Goal: Information Seeking & Learning: Learn about a topic

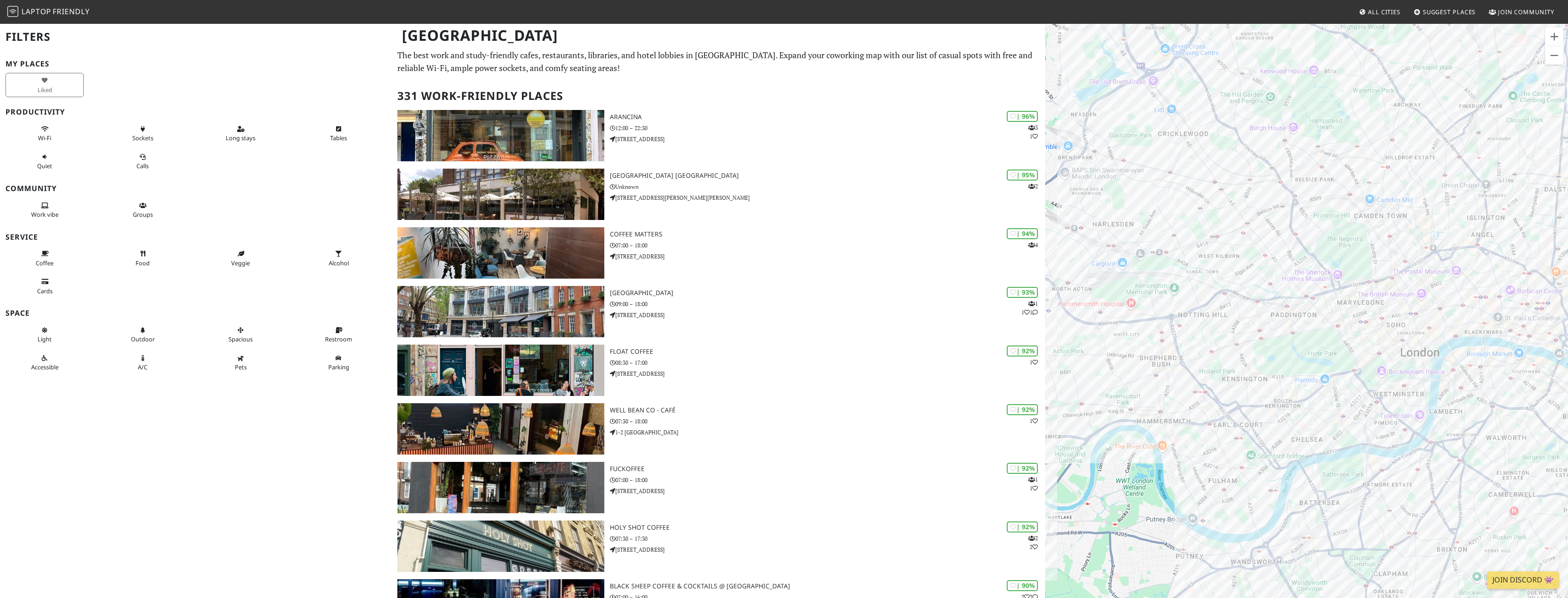
drag, startPoint x: 1268, startPoint y: 364, endPoint x: 1358, endPoint y: 345, distance: 92.0
click at [1358, 345] on div at bounding box center [1306, 322] width 523 height 598
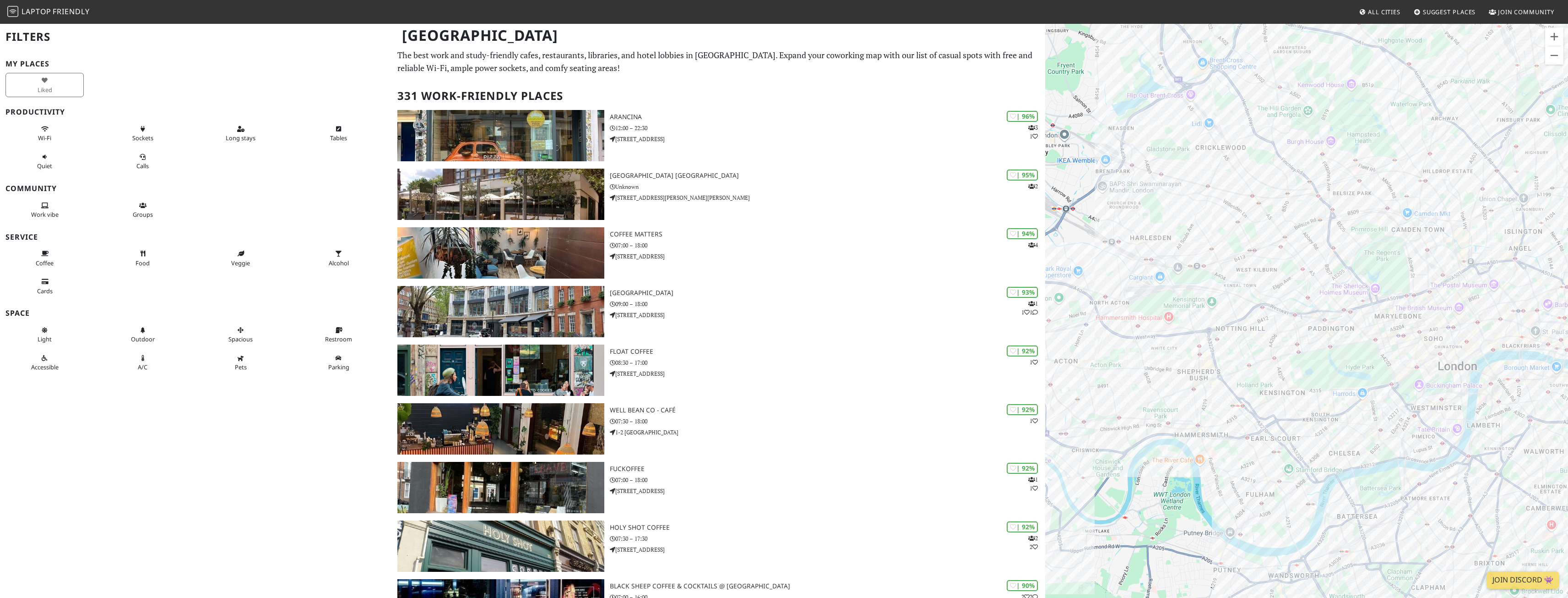
drag, startPoint x: 1270, startPoint y: 330, endPoint x: 1304, endPoint y: 342, distance: 36.1
click at [1311, 345] on div at bounding box center [1306, 322] width 523 height 598
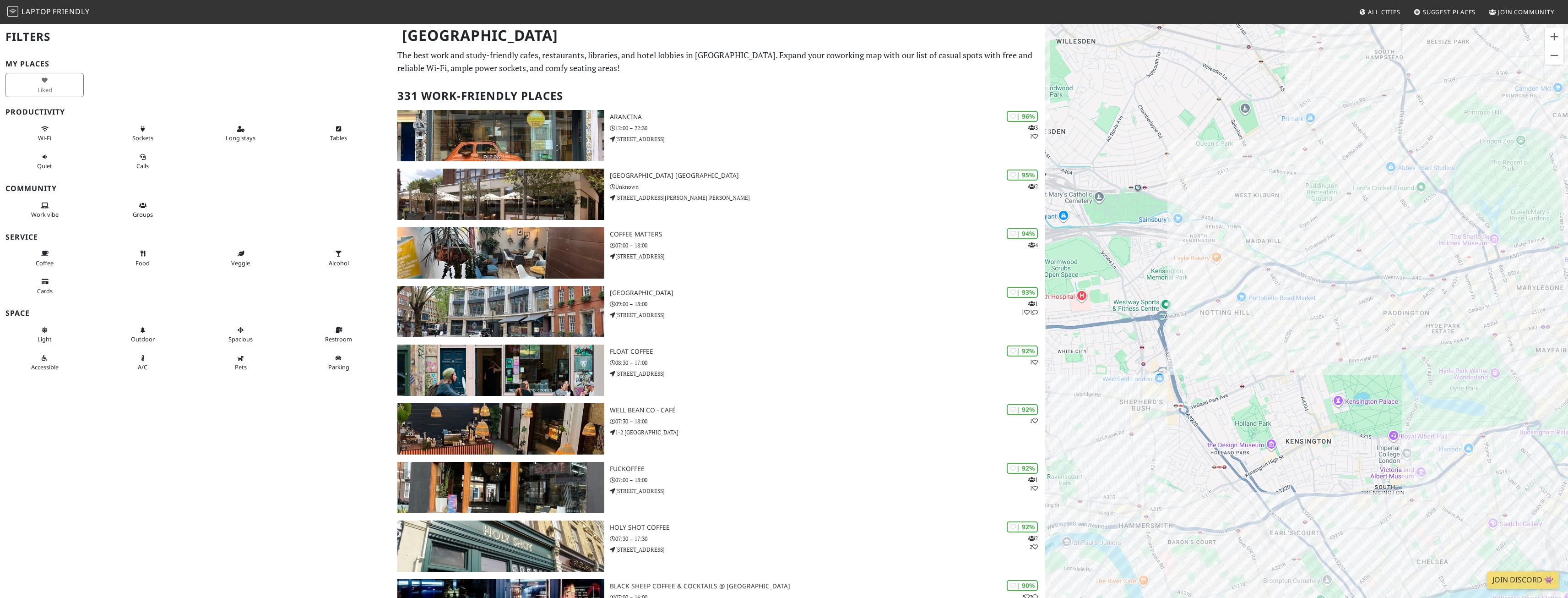
drag, startPoint x: 1285, startPoint y: 275, endPoint x: 1301, endPoint y: 240, distance: 38.5
click at [1301, 240] on div at bounding box center [1306, 322] width 523 height 598
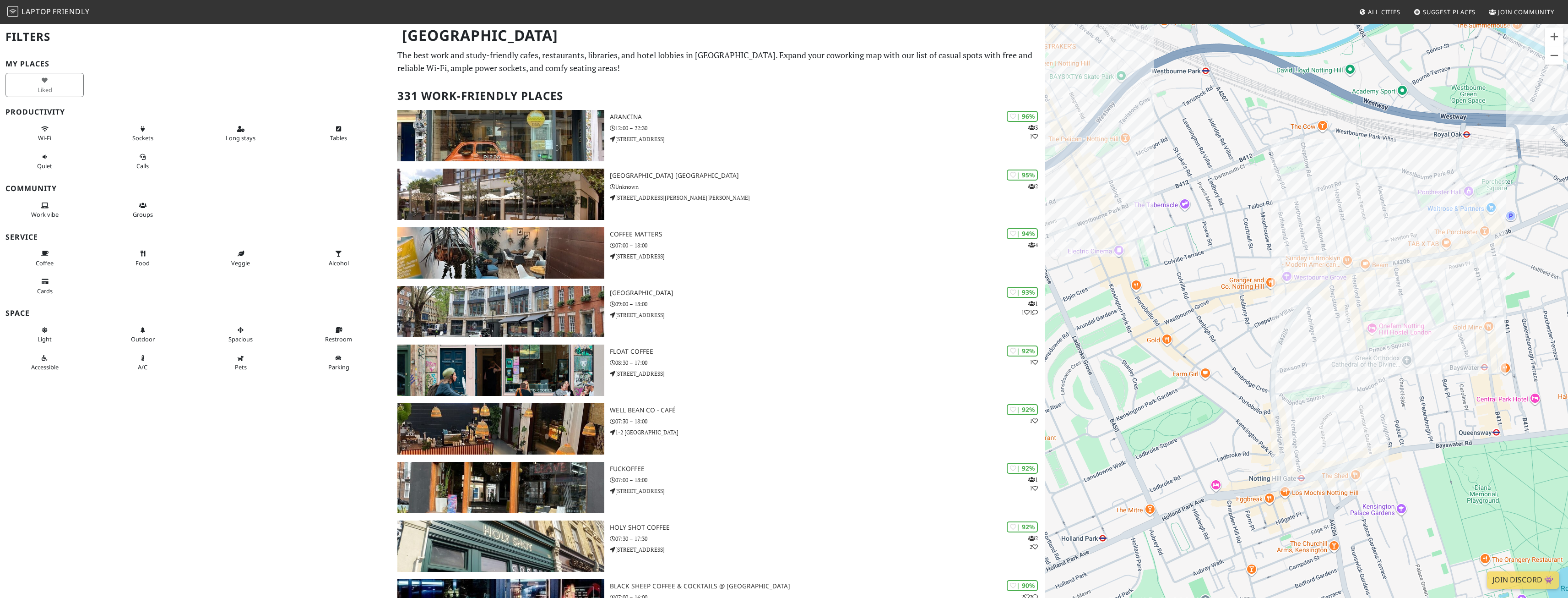
drag, startPoint x: 1388, startPoint y: 278, endPoint x: 1292, endPoint y: 196, distance: 126.3
click at [1292, 196] on div at bounding box center [1306, 322] width 523 height 598
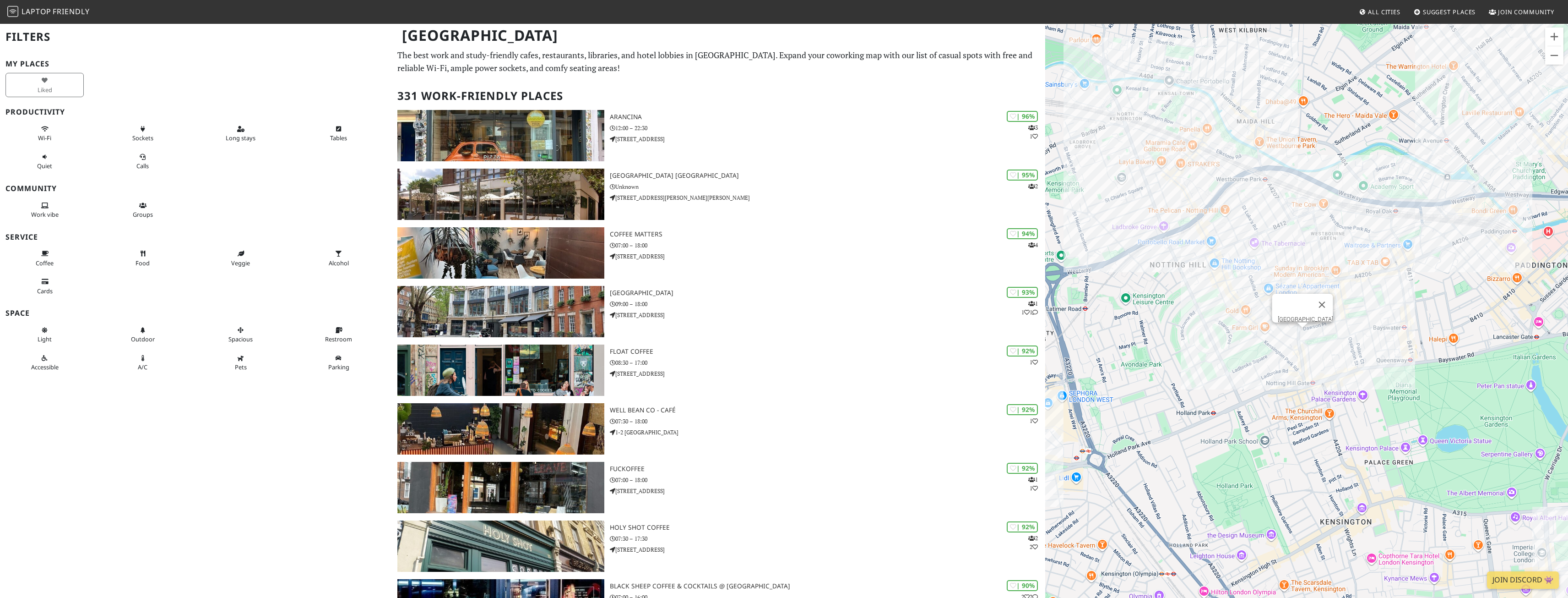
click at [1303, 334] on div "Notting Hill Gate Library" at bounding box center [1306, 322] width 523 height 598
click at [1301, 315] on link "Notting Hill Gate Library" at bounding box center [1305, 318] width 55 height 7
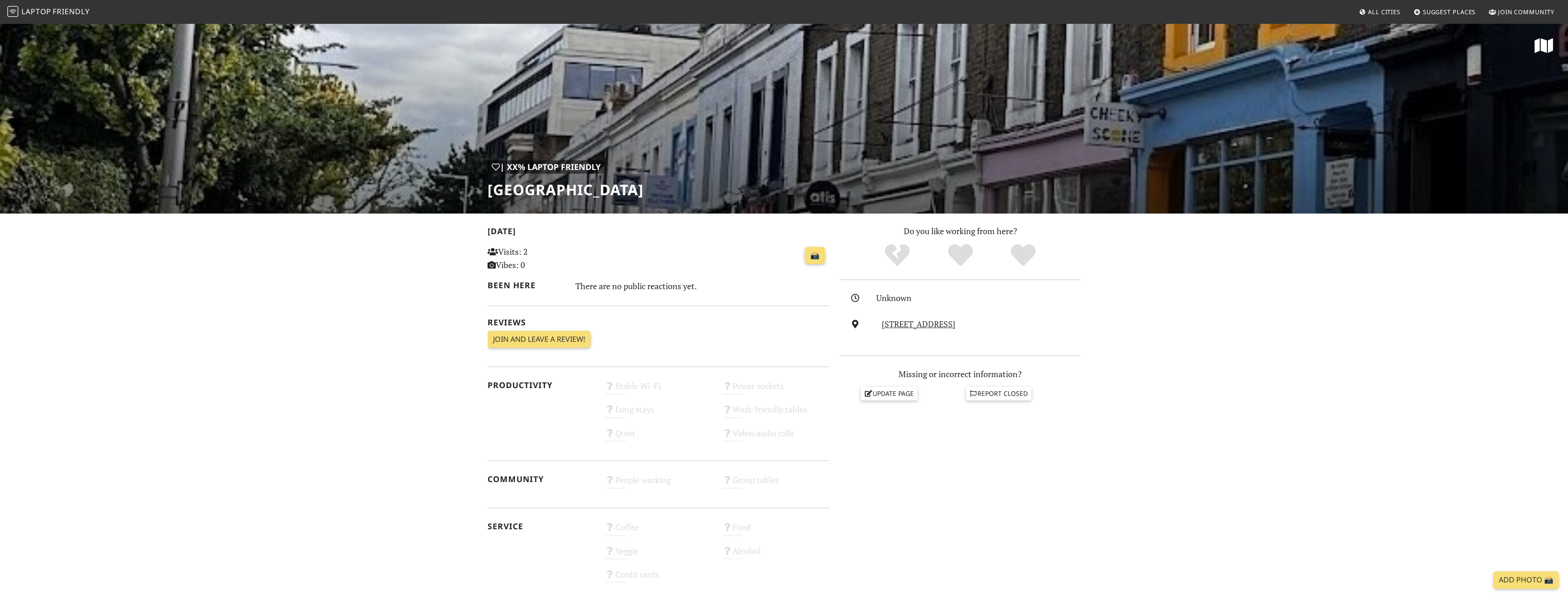
drag, startPoint x: 723, startPoint y: 188, endPoint x: 534, endPoint y: 188, distance: 189.0
click at [474, 197] on div "| XX% Laptop Friendly Notting Hill Gate Library" at bounding box center [784, 118] width 1568 height 191
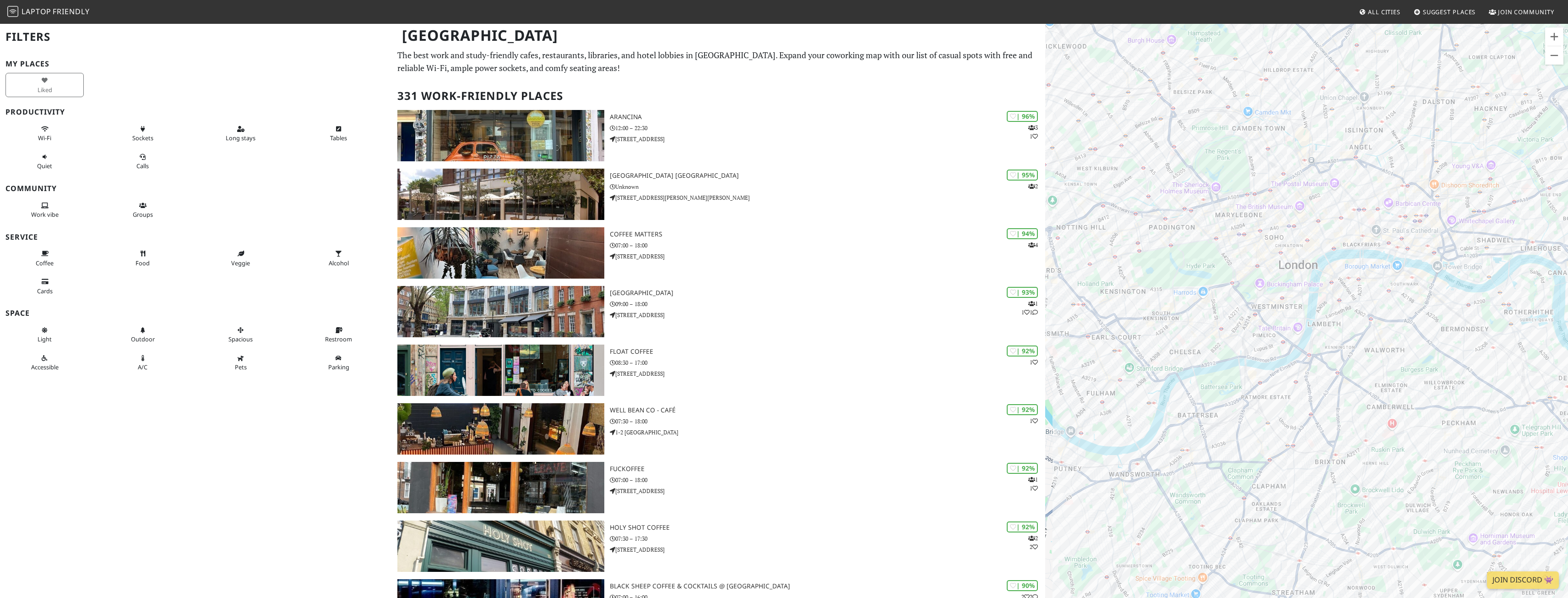
drag, startPoint x: 1244, startPoint y: 336, endPoint x: 1331, endPoint y: 344, distance: 87.4
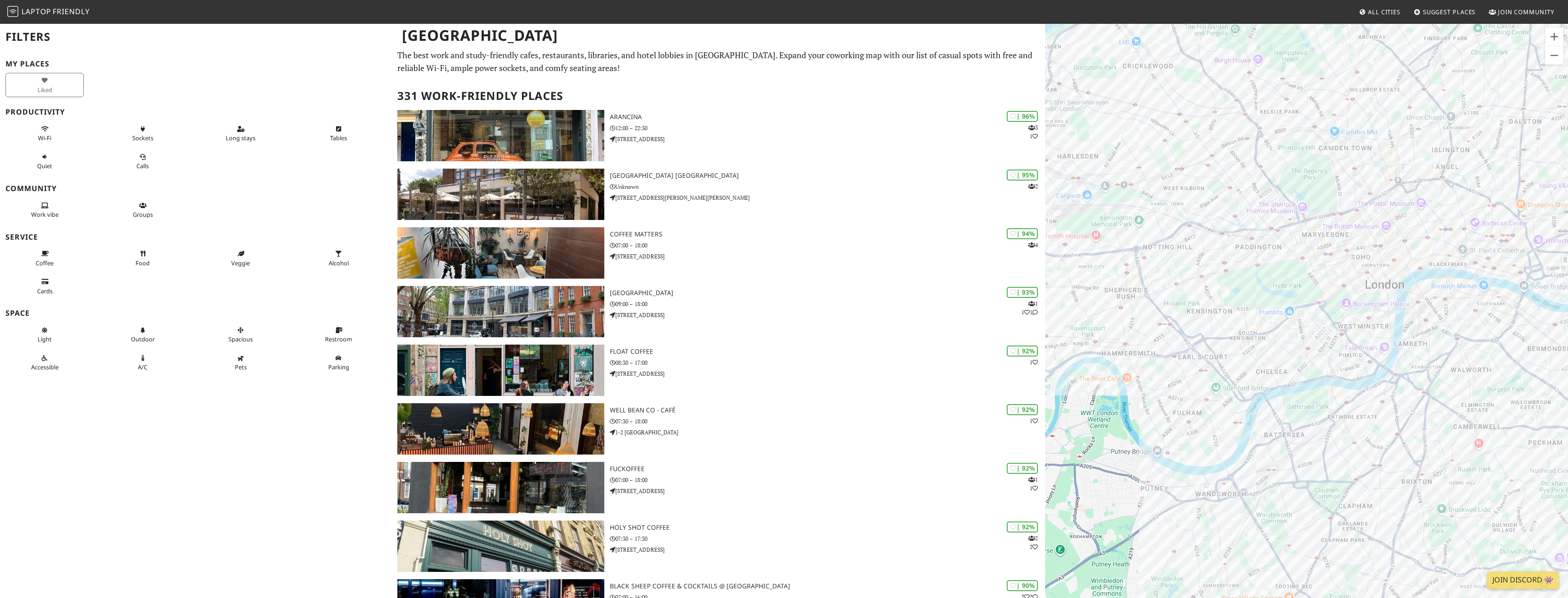
drag, startPoint x: 1268, startPoint y: 352, endPoint x: 1337, endPoint y: 345, distance: 69.4
click at [1359, 375] on div at bounding box center [1306, 322] width 523 height 598
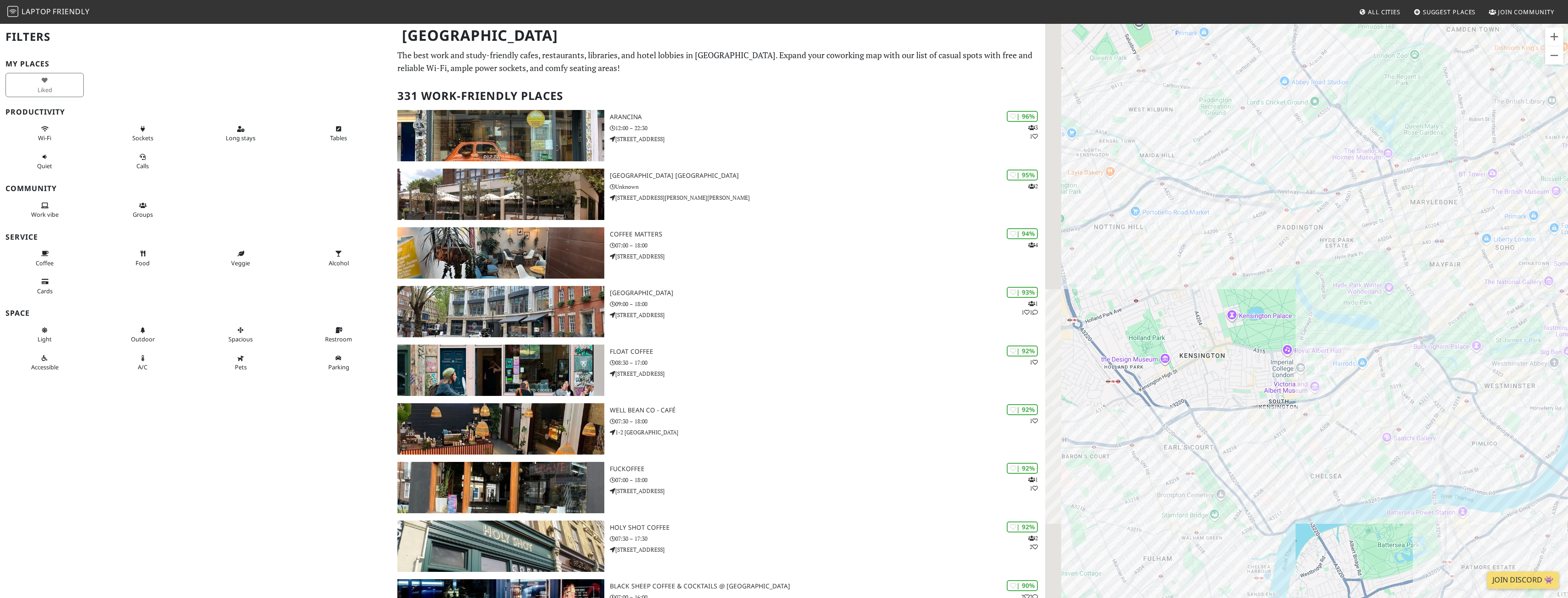
drag, startPoint x: 1283, startPoint y: 317, endPoint x: 1346, endPoint y: 337, distance: 66.1
click at [1346, 337] on div at bounding box center [1306, 322] width 523 height 598
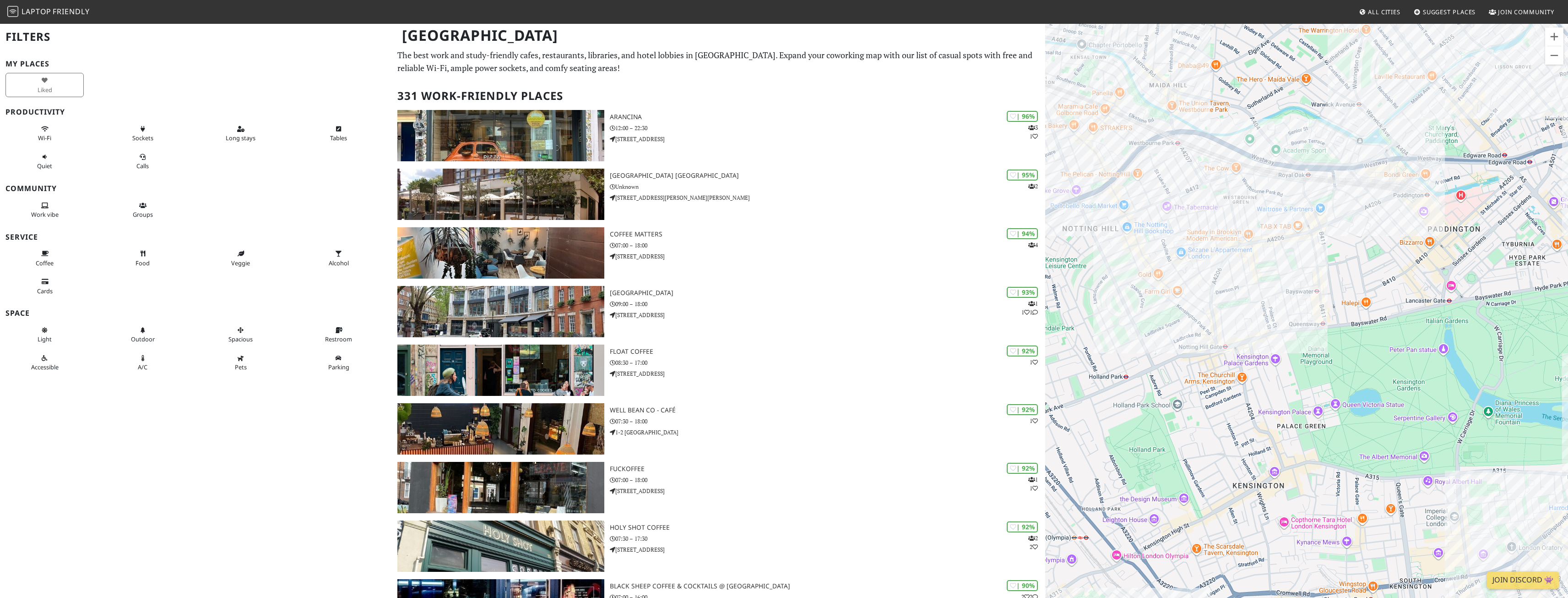
drag, startPoint x: 1342, startPoint y: 308, endPoint x: 1386, endPoint y: 351, distance: 61.5
click at [1386, 351] on div at bounding box center [1306, 322] width 523 height 598
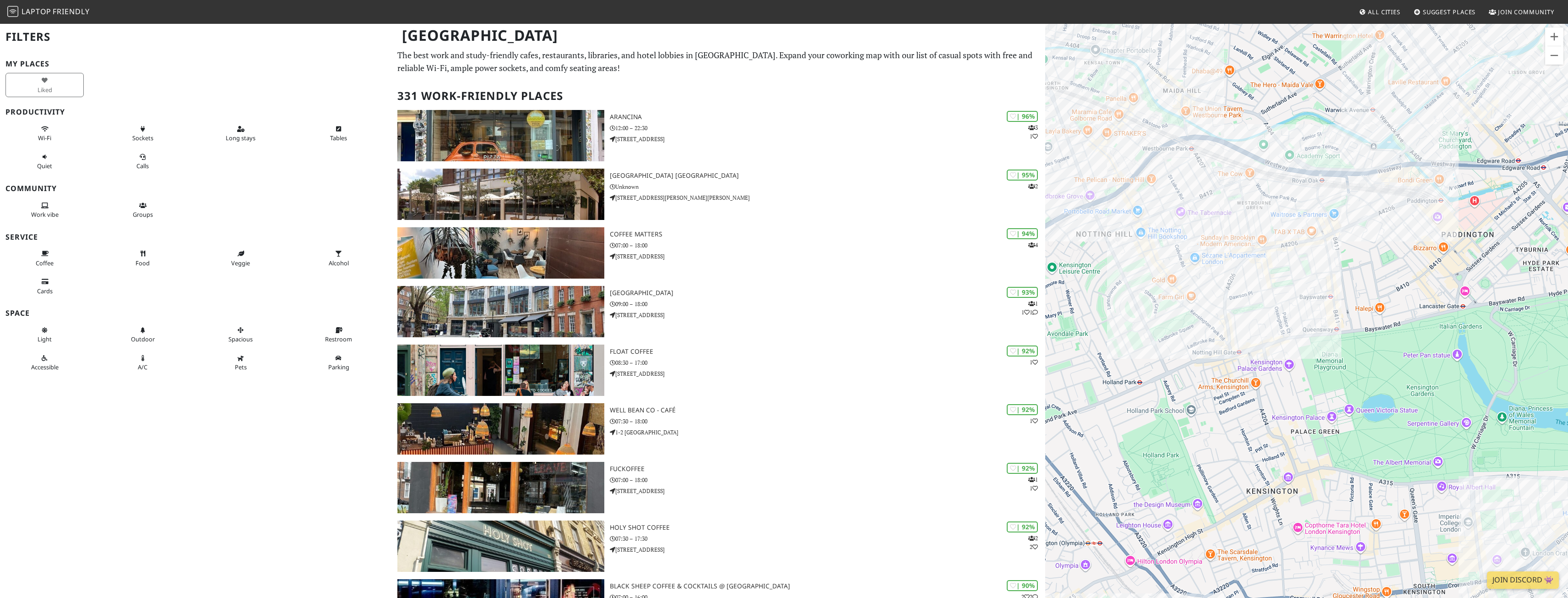
drag, startPoint x: 1401, startPoint y: 345, endPoint x: 1417, endPoint y: 348, distance: 16.3
click at [1417, 348] on div at bounding box center [1306, 322] width 523 height 598
click at [1331, 291] on div at bounding box center [1306, 322] width 523 height 598
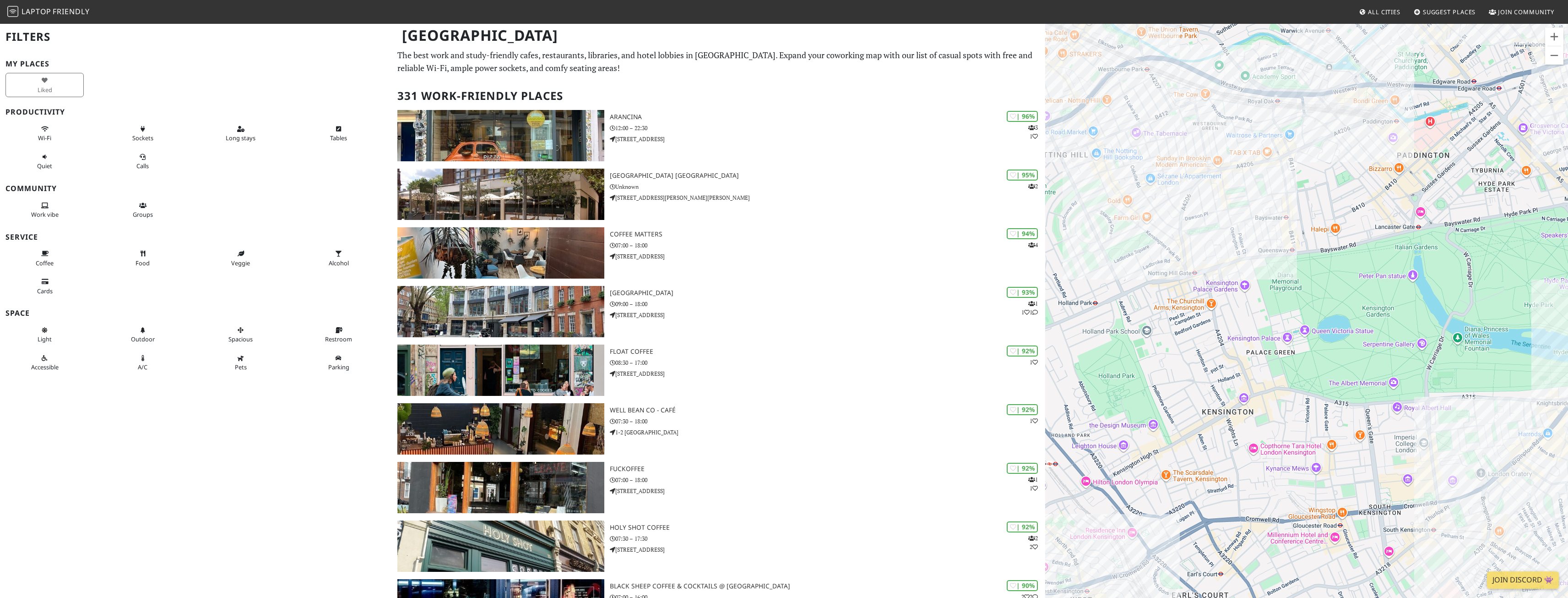
drag, startPoint x: 1363, startPoint y: 318, endPoint x: 1314, endPoint y: 233, distance: 98.1
click at [1314, 233] on div at bounding box center [1306, 322] width 523 height 598
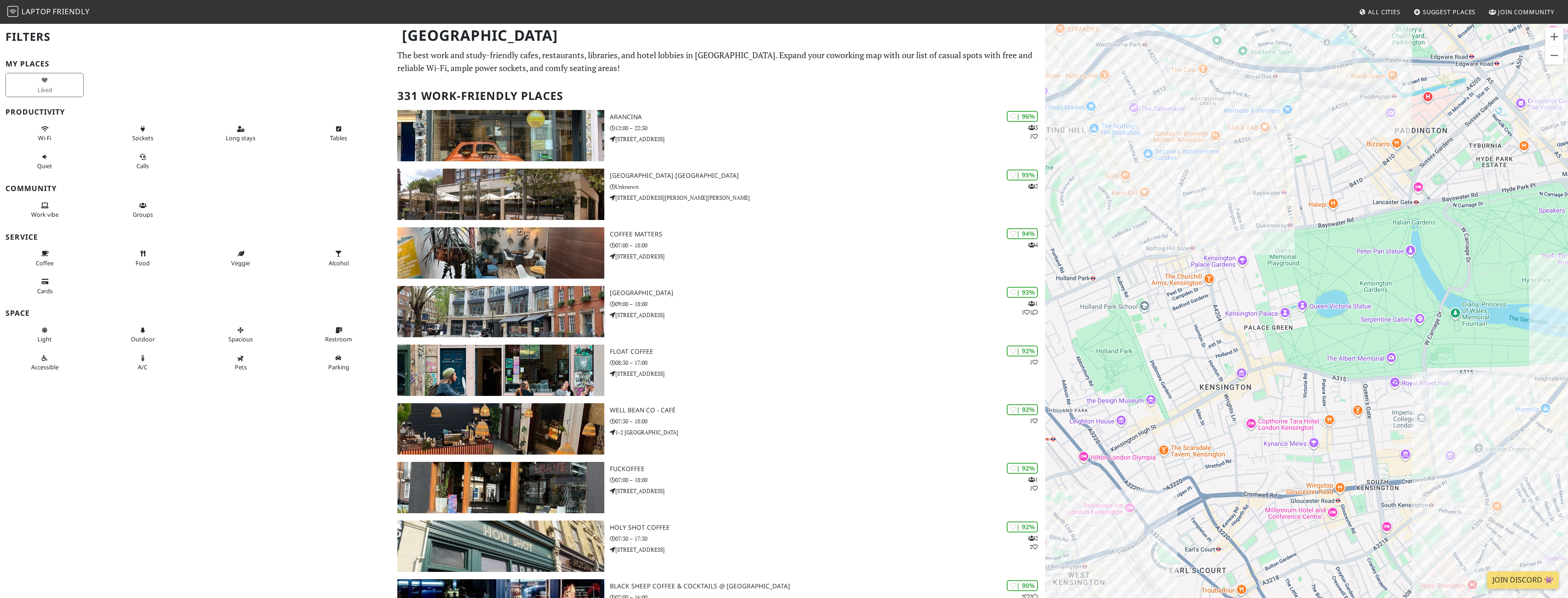
drag, startPoint x: 1329, startPoint y: 225, endPoint x: 1365, endPoint y: 253, distance: 45.6
click at [1365, 253] on div at bounding box center [1306, 322] width 523 height 598
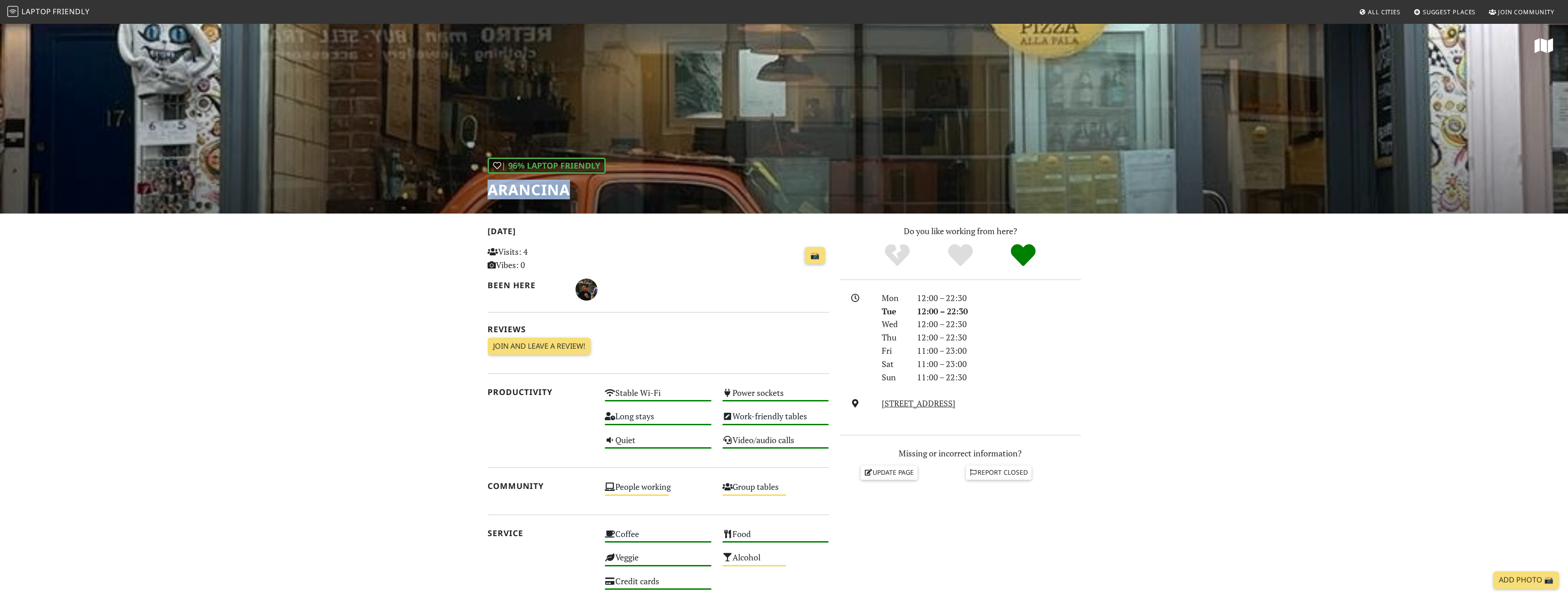
drag, startPoint x: 584, startPoint y: 189, endPoint x: 490, endPoint y: 189, distance: 94.0
click at [486, 189] on div "| 96% Laptop Friendly Arancina" at bounding box center [784, 118] width 1568 height 191
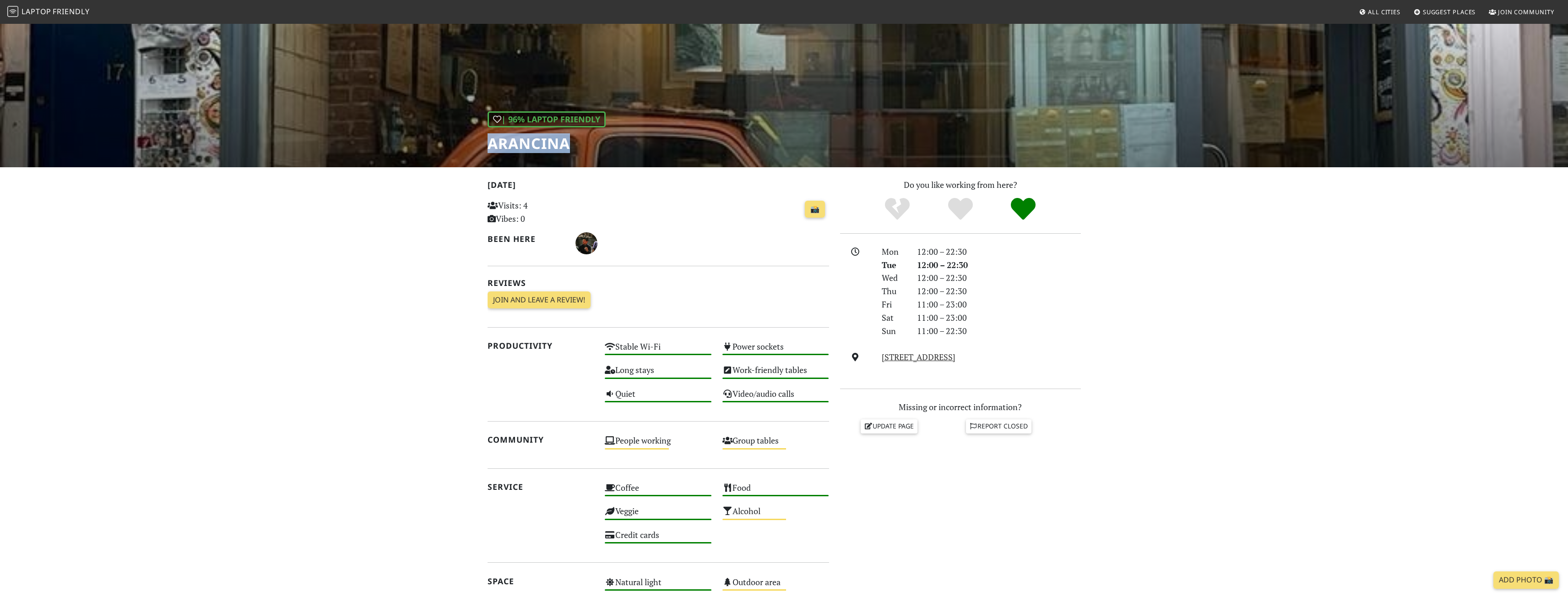
scroll to position [46, 0]
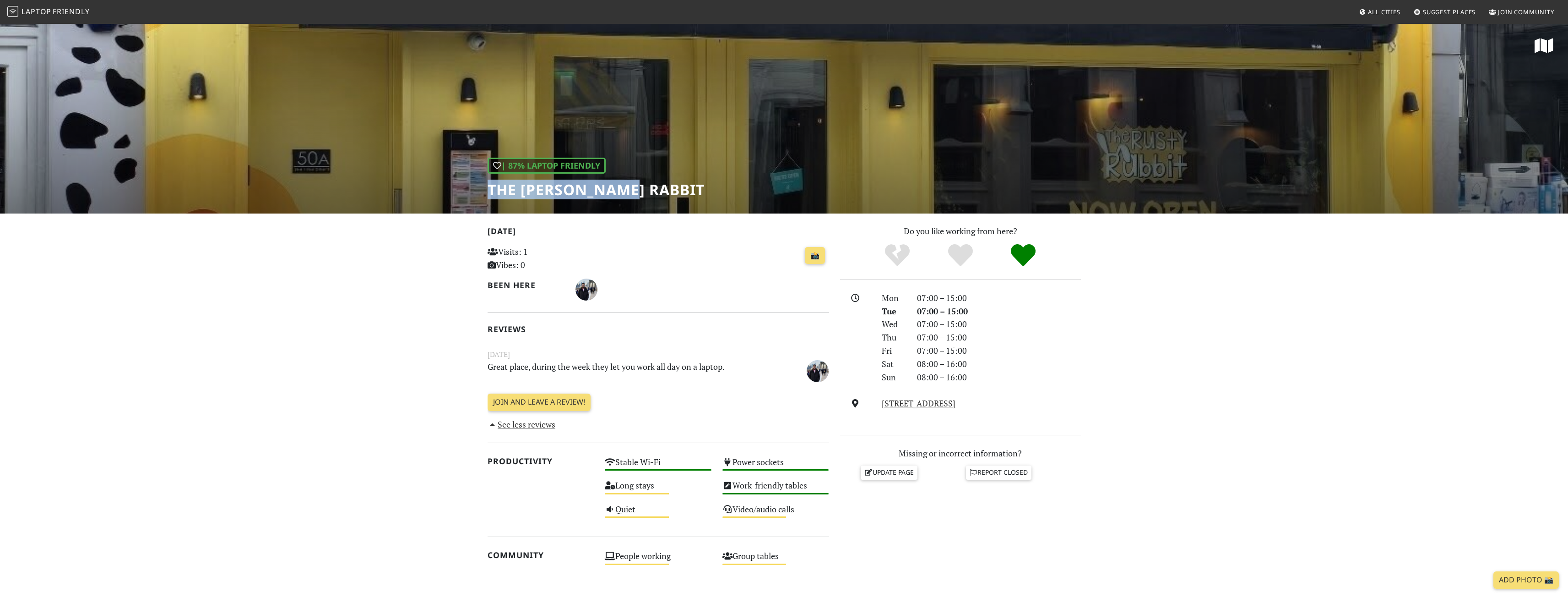
drag, startPoint x: 489, startPoint y: 194, endPoint x: 633, endPoint y: 194, distance: 144.0
click at [633, 194] on div "| 87% Laptop Friendly The Rusty Rabbit" at bounding box center [784, 118] width 1568 height 191
